Goal: Information Seeking & Learning: Check status

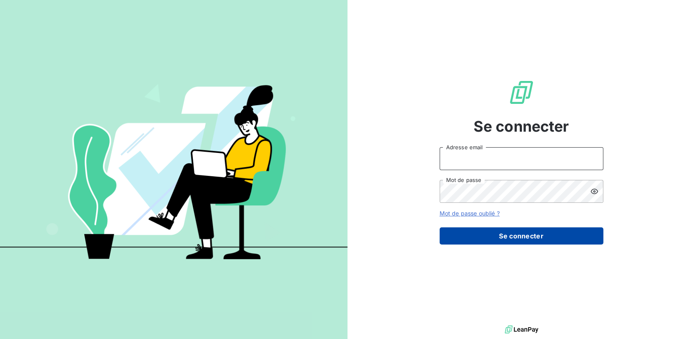
type input "[EMAIL_ADDRESS][PERSON_NAME][DOMAIN_NAME]"
click at [518, 231] on button "Se connecter" at bounding box center [522, 236] width 164 height 17
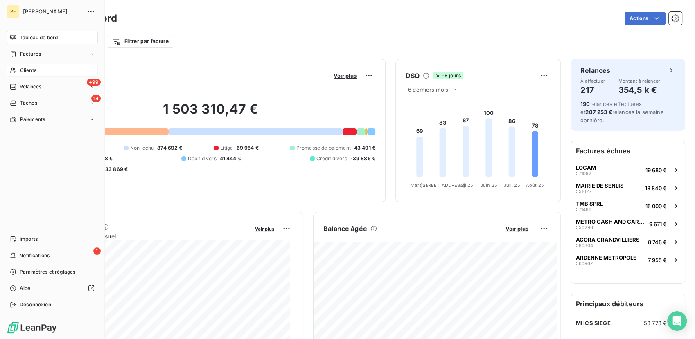
click at [39, 70] on div "Clients" at bounding box center [52, 70] width 91 height 13
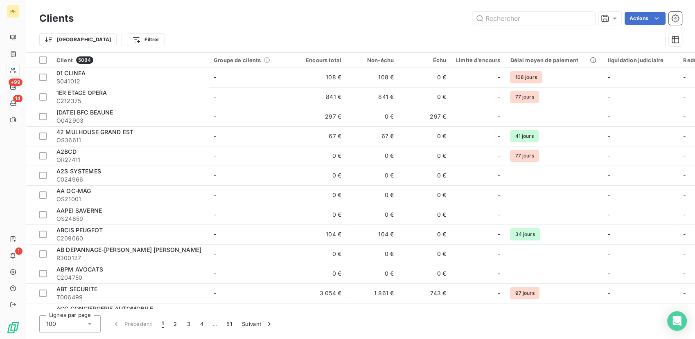
click at [545, 25] on div "Clients Actions" at bounding box center [360, 18] width 643 height 17
click at [546, 18] on input "text" at bounding box center [533, 18] width 123 height 13
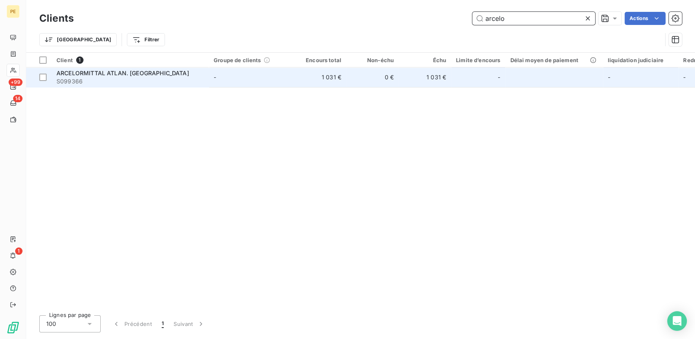
type input "arcelo"
click at [161, 81] on span "S099366" at bounding box center [130, 81] width 147 height 8
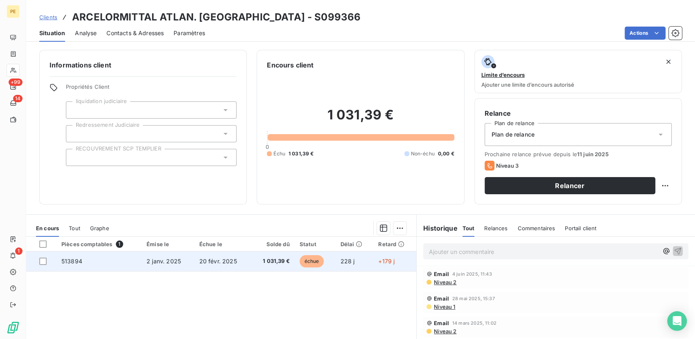
click at [287, 265] on span "1 031,39 €" at bounding box center [273, 262] width 34 height 8
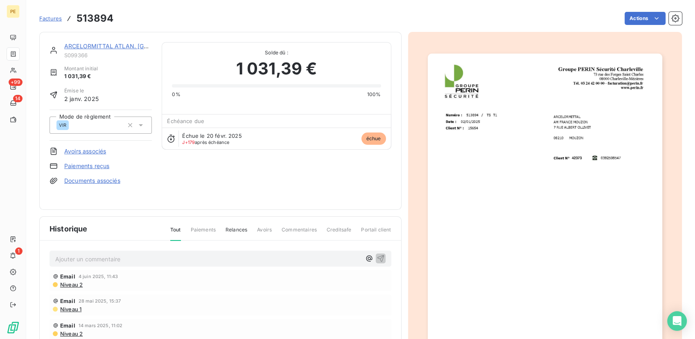
drag, startPoint x: 90, startPoint y: 50, endPoint x: 89, endPoint y: 46, distance: 4.3
click at [90, 50] on div "ARCELORMITTAL ATLAN. [GEOGRAPHIC_DATA]" at bounding box center [108, 46] width 88 height 8
click at [89, 46] on link "ARCELORMITTAL ATLAN. [GEOGRAPHIC_DATA]" at bounding box center [130, 46] width 133 height 7
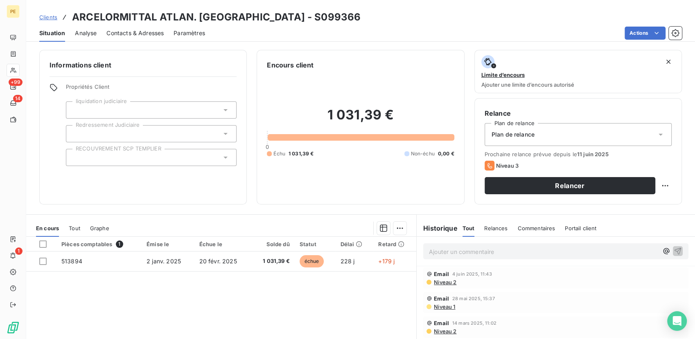
click at [121, 33] on span "Contacts & Adresses" at bounding box center [134, 33] width 57 height 8
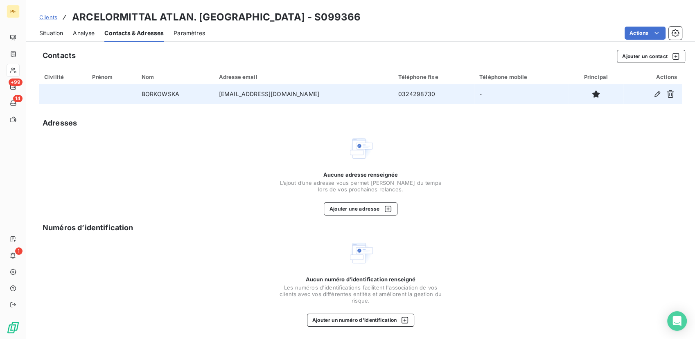
drag, startPoint x: 334, startPoint y: 96, endPoint x: 266, endPoint y: 97, distance: 68.0
click at [266, 97] on td "[EMAIL_ADDRESS][DOMAIN_NAME]" at bounding box center [303, 94] width 179 height 20
drag, startPoint x: 266, startPoint y: 97, endPoint x: 278, endPoint y: 91, distance: 13.0
copy td "[DOMAIN_NAME]"
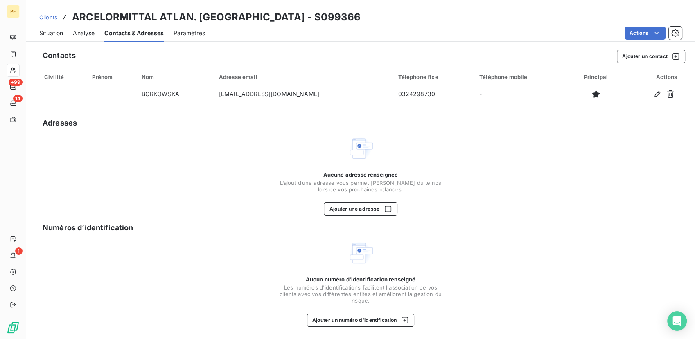
click at [253, 187] on div "Aucune adresse renseignée L’ajout d’une adresse vous permet [PERSON_NAME] du te…" at bounding box center [360, 176] width 643 height 80
click at [54, 20] on span "Clients" at bounding box center [48, 17] width 18 height 7
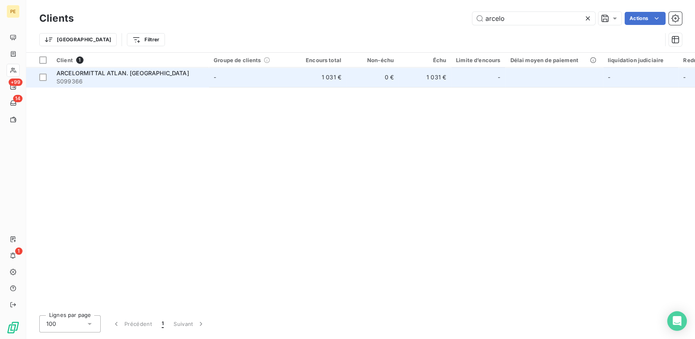
click at [84, 78] on span "S099366" at bounding box center [130, 81] width 147 height 8
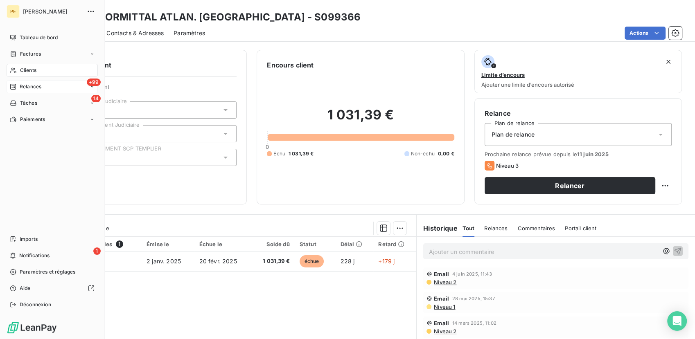
click at [27, 86] on span "Relances" at bounding box center [31, 86] width 22 height 7
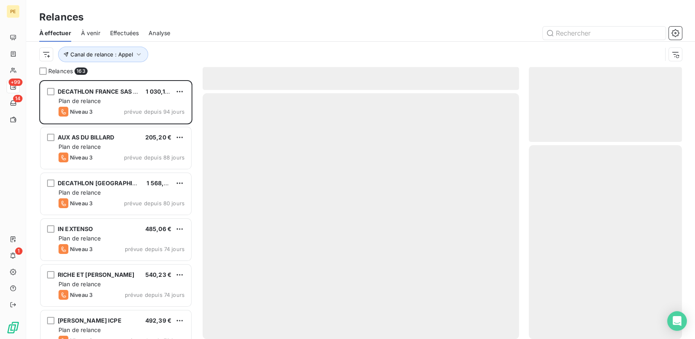
scroll to position [252, 147]
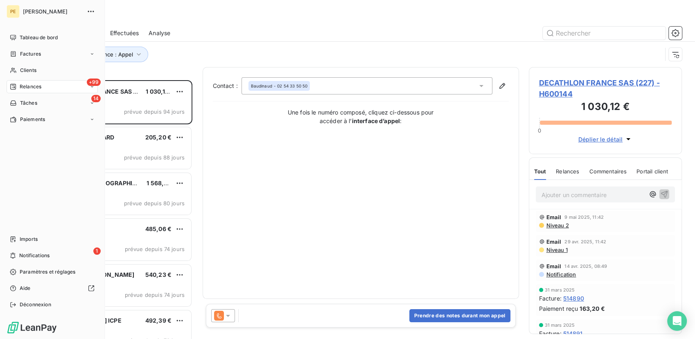
click at [92, 86] on span "+99" at bounding box center [94, 82] width 14 height 7
click at [39, 149] on div "Analyse" at bounding box center [56, 152] width 81 height 13
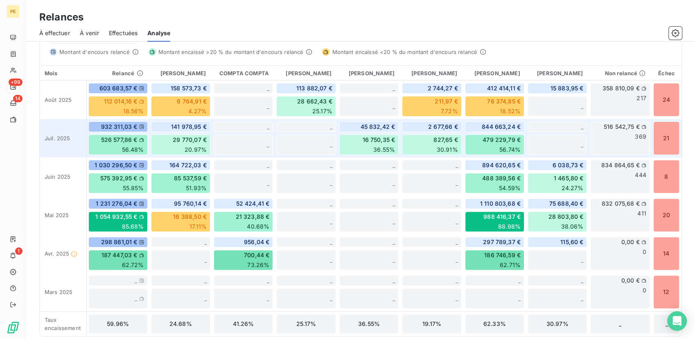
scroll to position [52, 0]
